Goal: Task Accomplishment & Management: Manage account settings

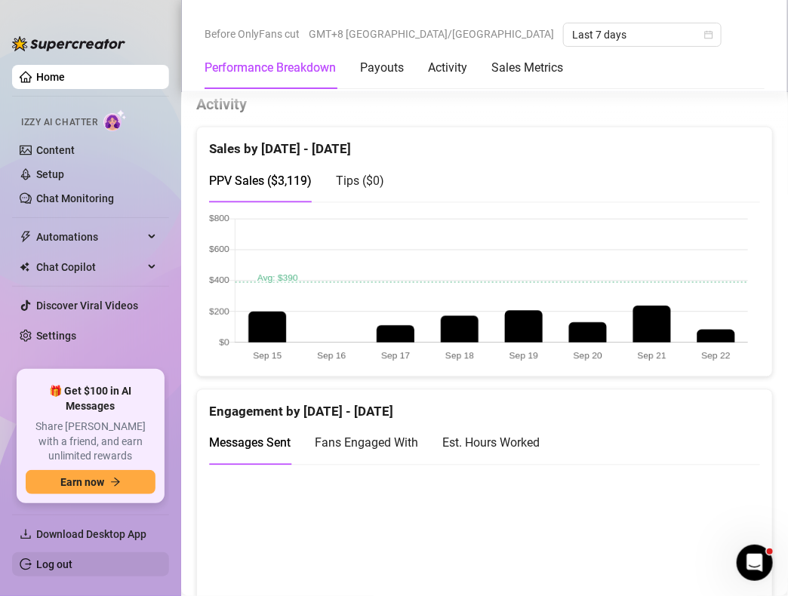
click at [72, 560] on link "Log out" at bounding box center [54, 564] width 36 height 12
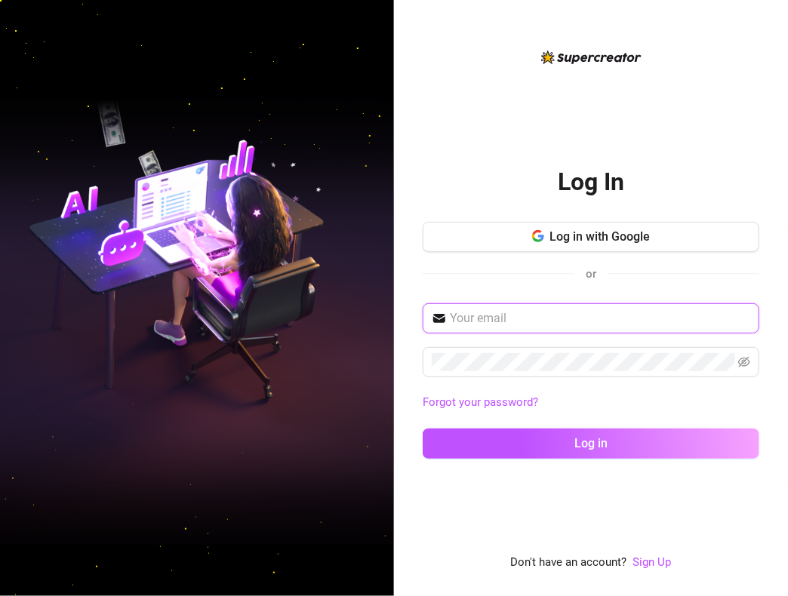
click at [593, 321] on input "text" at bounding box center [600, 318] width 300 height 18
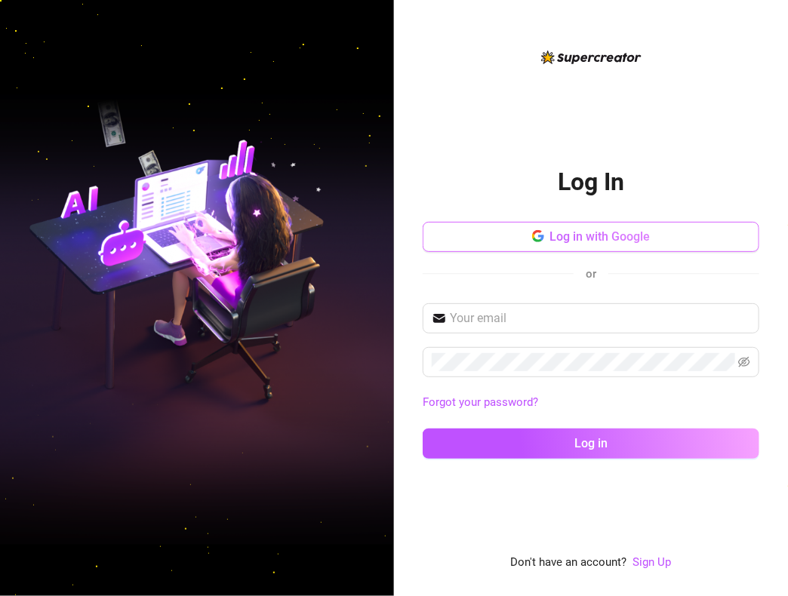
click at [643, 236] on span "Log in with Google" at bounding box center [600, 236] width 100 height 14
